Goal: Task Accomplishment & Management: Manage account settings

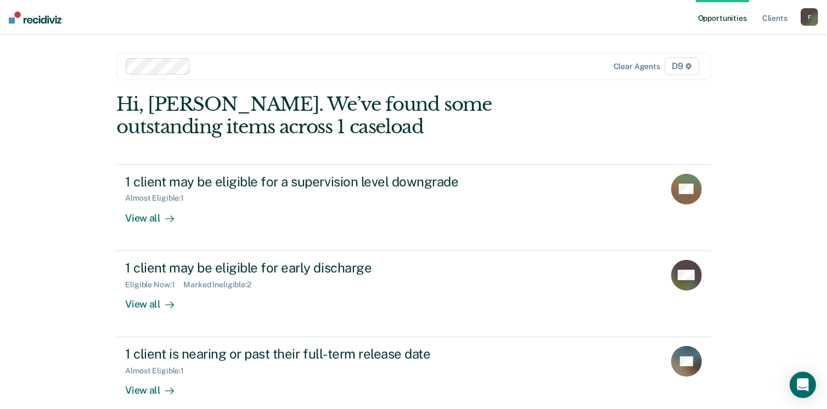
scroll to position [13, 0]
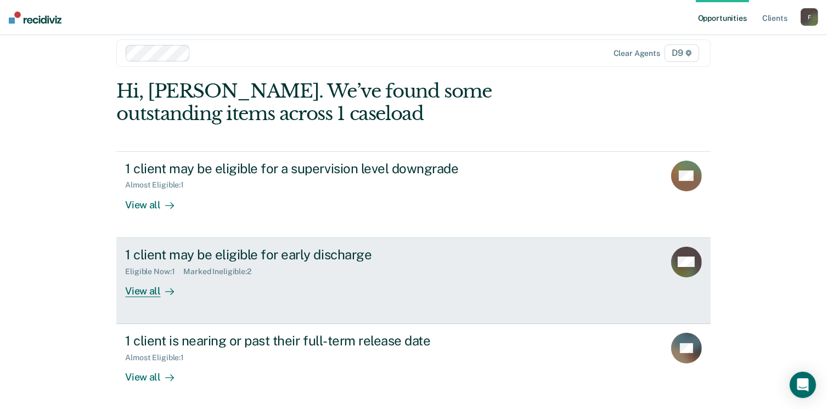
click at [144, 296] on div "View all" at bounding box center [155, 286] width 61 height 21
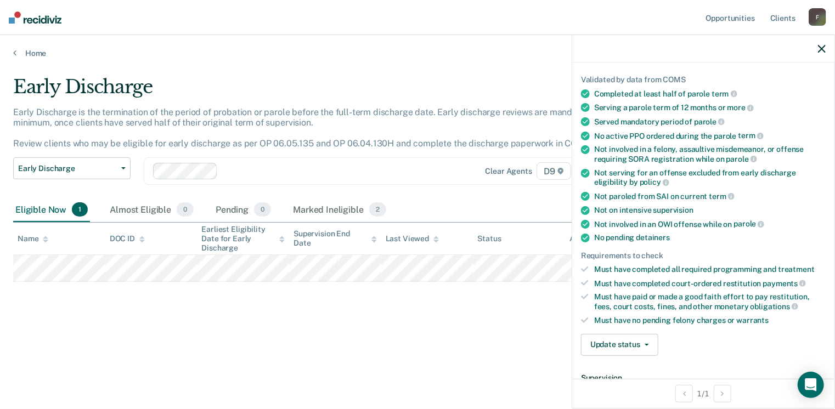
scroll to position [72, 0]
click at [640, 343] on span "button" at bounding box center [644, 344] width 9 height 2
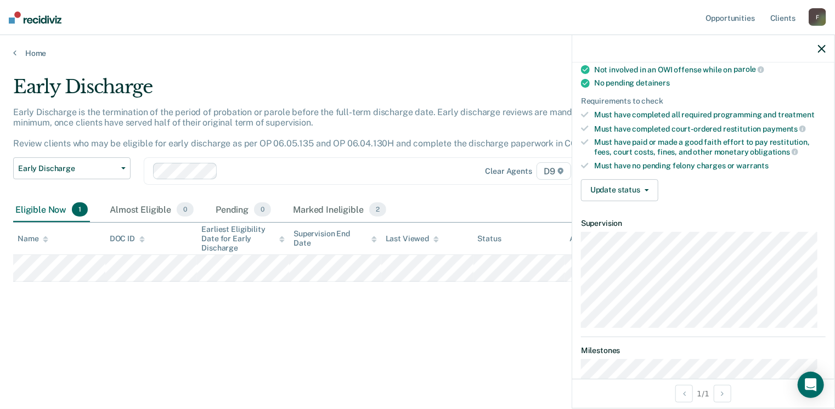
scroll to position [231, 0]
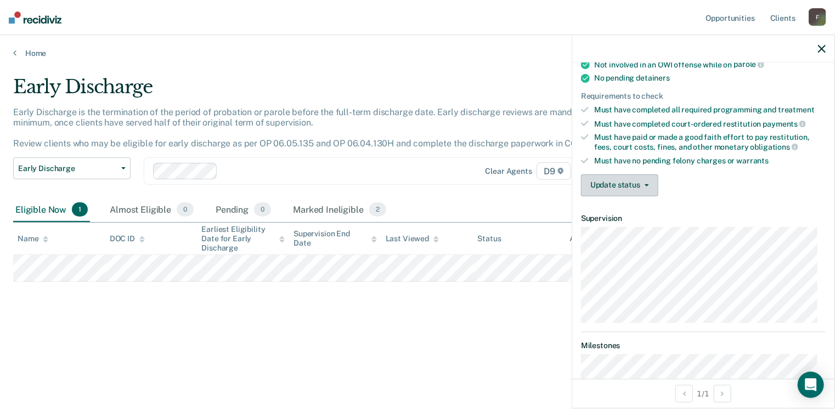
click at [647, 183] on button "Update status" at bounding box center [619, 185] width 77 height 22
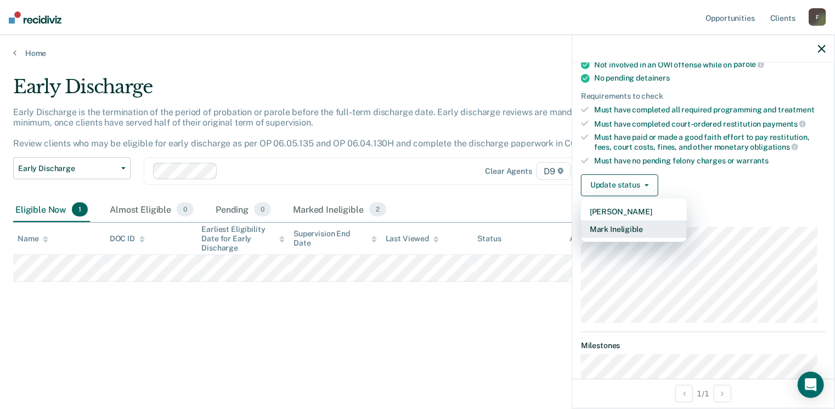
click at [620, 224] on button "Mark Ineligible" at bounding box center [634, 229] width 106 height 18
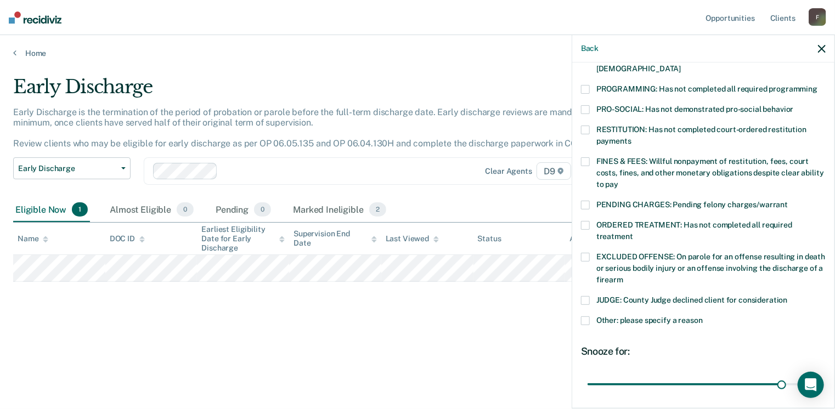
click at [584, 85] on span at bounding box center [585, 89] width 9 height 9
click at [584, 157] on span at bounding box center [585, 161] width 9 height 9
click at [581, 221] on span at bounding box center [585, 225] width 9 height 9
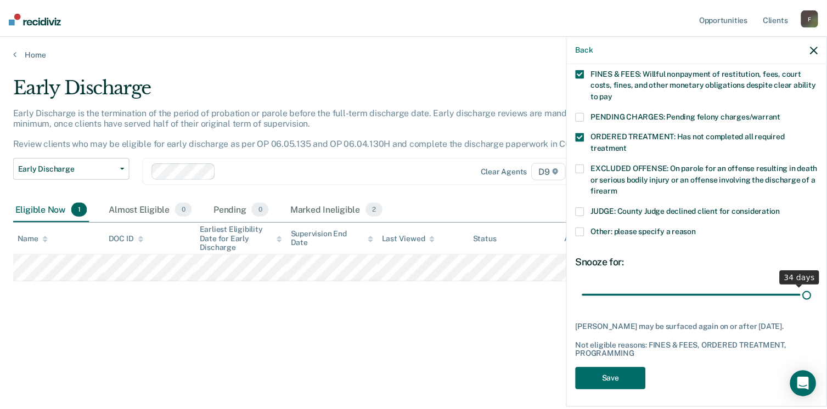
scroll to position [312, 0]
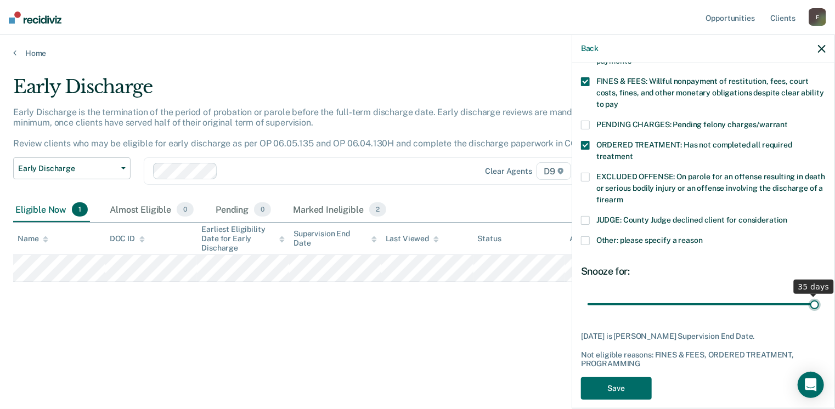
drag, startPoint x: 772, startPoint y: 282, endPoint x: 815, endPoint y: 278, distance: 43.0
type input "35"
click at [815, 295] on input "range" at bounding box center [702, 304] width 231 height 19
click at [630, 377] on button "Save" at bounding box center [616, 388] width 71 height 22
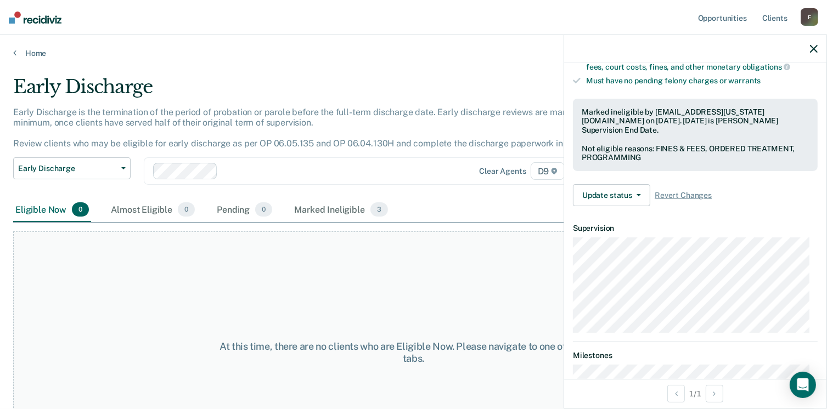
click at [812, 50] on icon "button" at bounding box center [814, 49] width 8 height 8
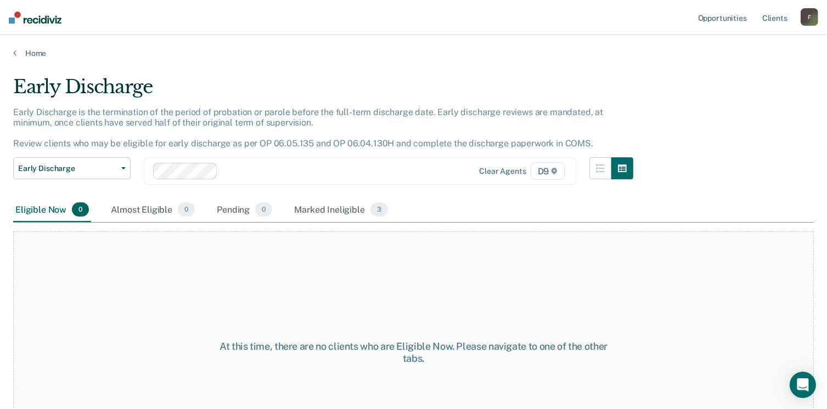
click at [31, 58] on main "Early Discharge Early Discharge is the termination of the period of probation o…" at bounding box center [413, 232] width 827 height 348
click at [33, 54] on link "Home" at bounding box center [413, 53] width 800 height 10
